Goal: Information Seeking & Learning: Learn about a topic

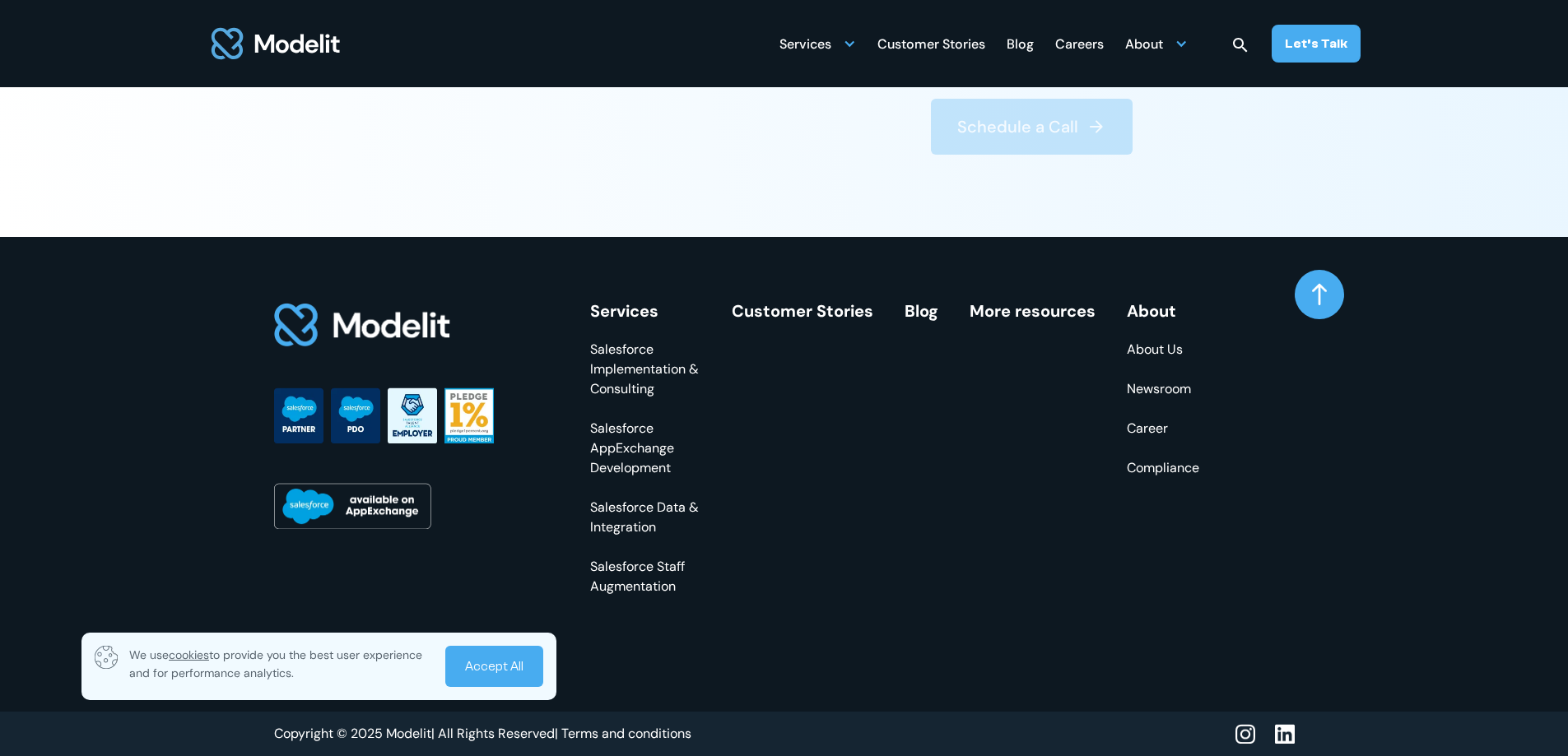
scroll to position [6420, 0]
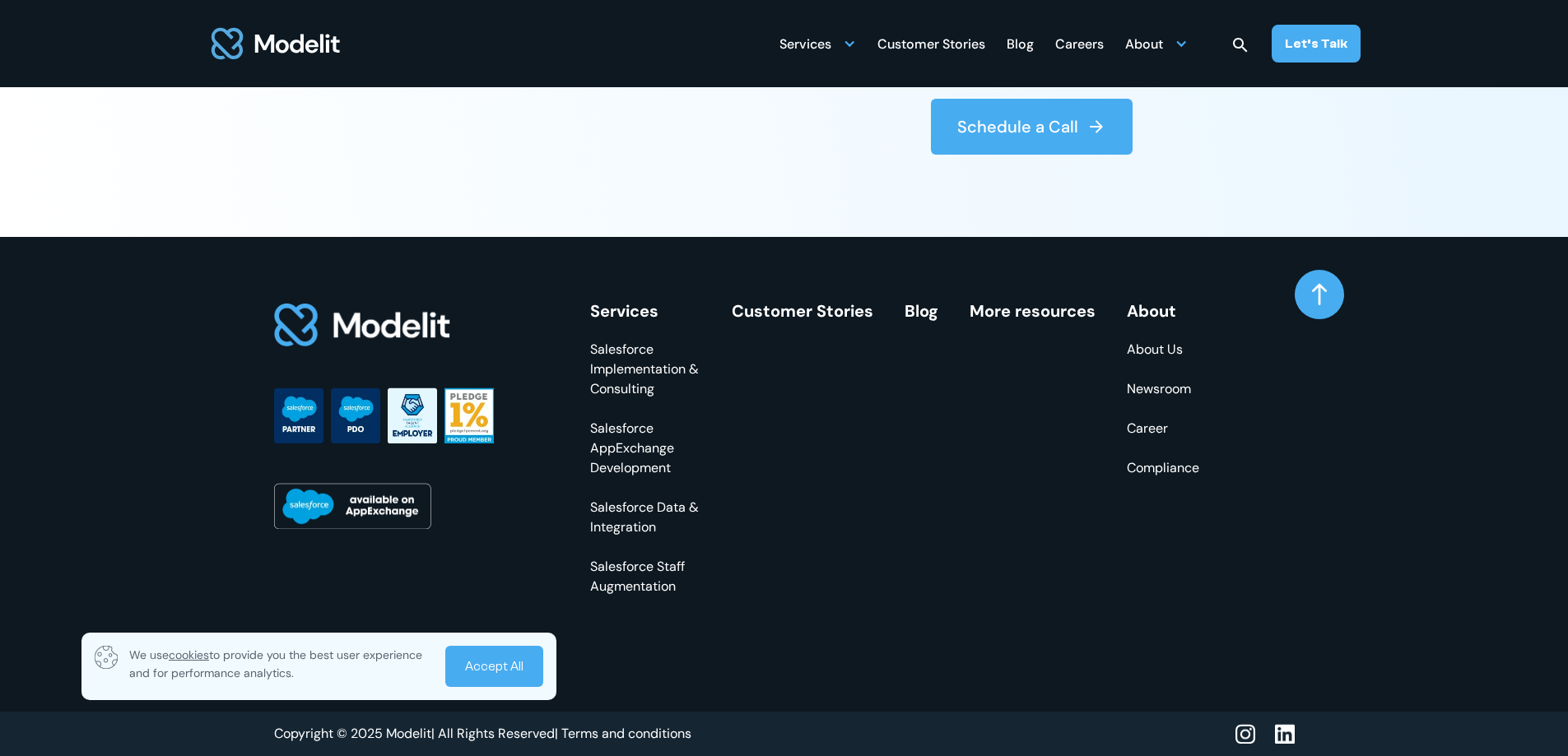
click at [1159, 350] on link "About Us" at bounding box center [1163, 350] width 73 height 20
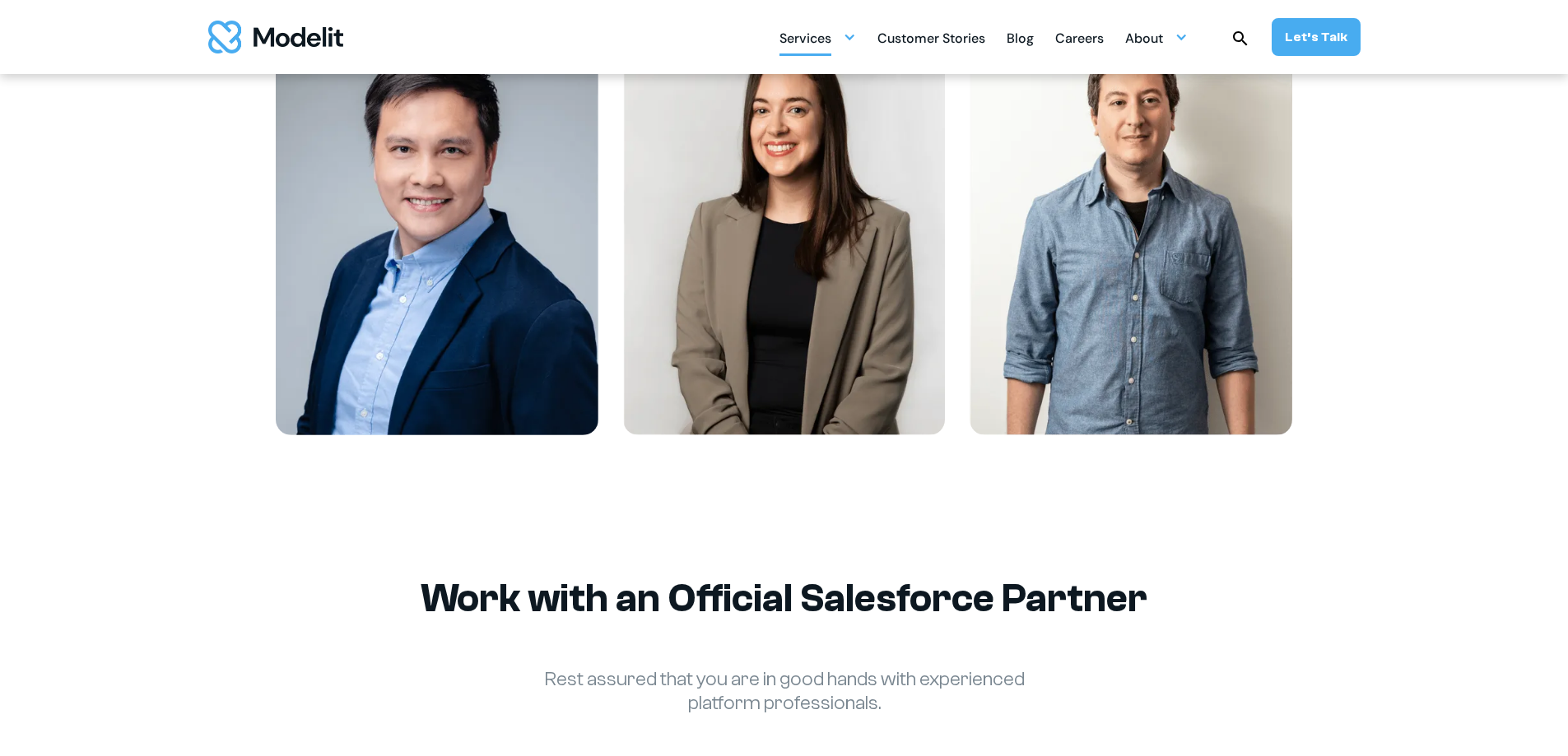
scroll to position [2057, 0]
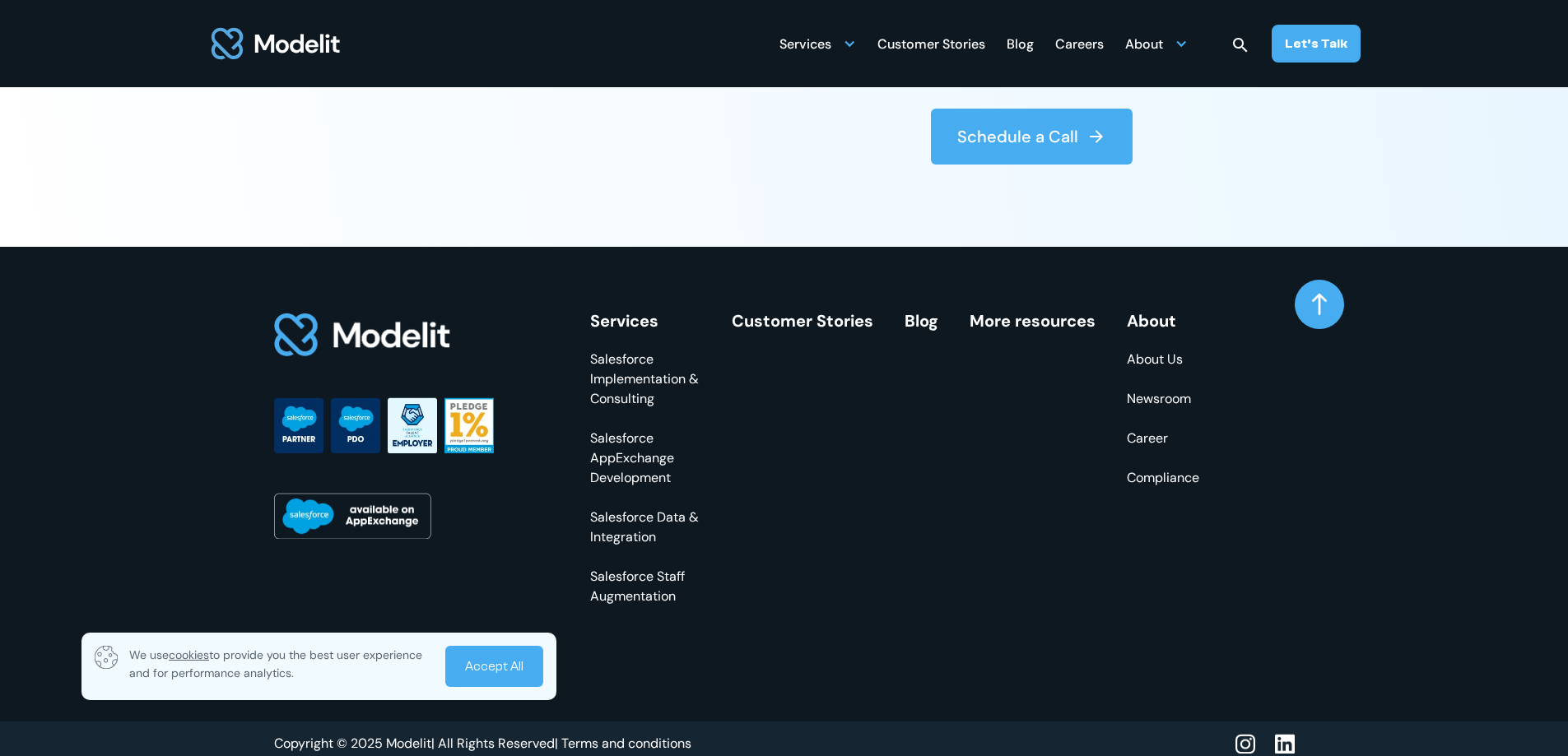
scroll to position [6420, 0]
